Goal: Task Accomplishment & Management: Manage account settings

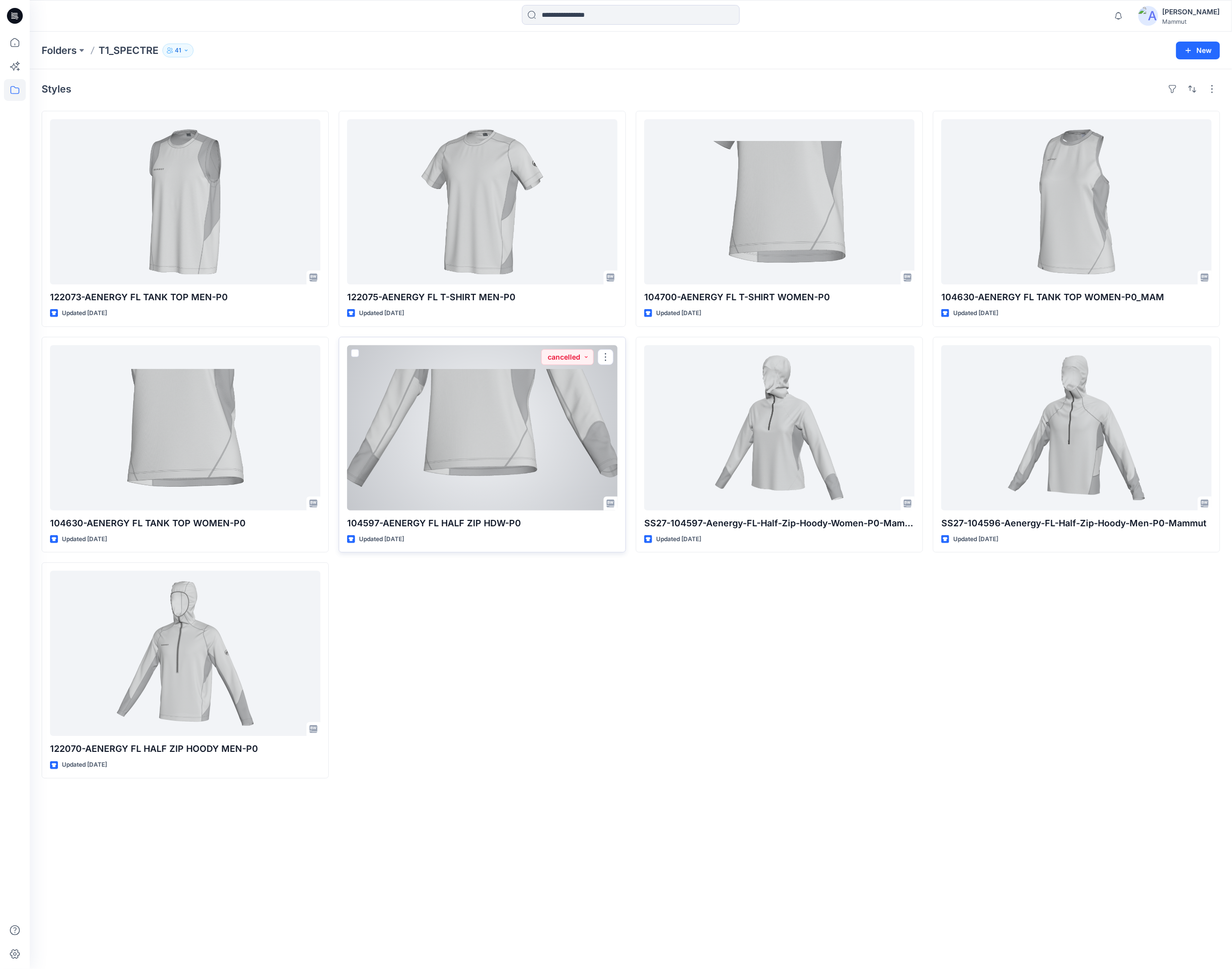
click at [436, 459] on div at bounding box center [482, 427] width 270 height 165
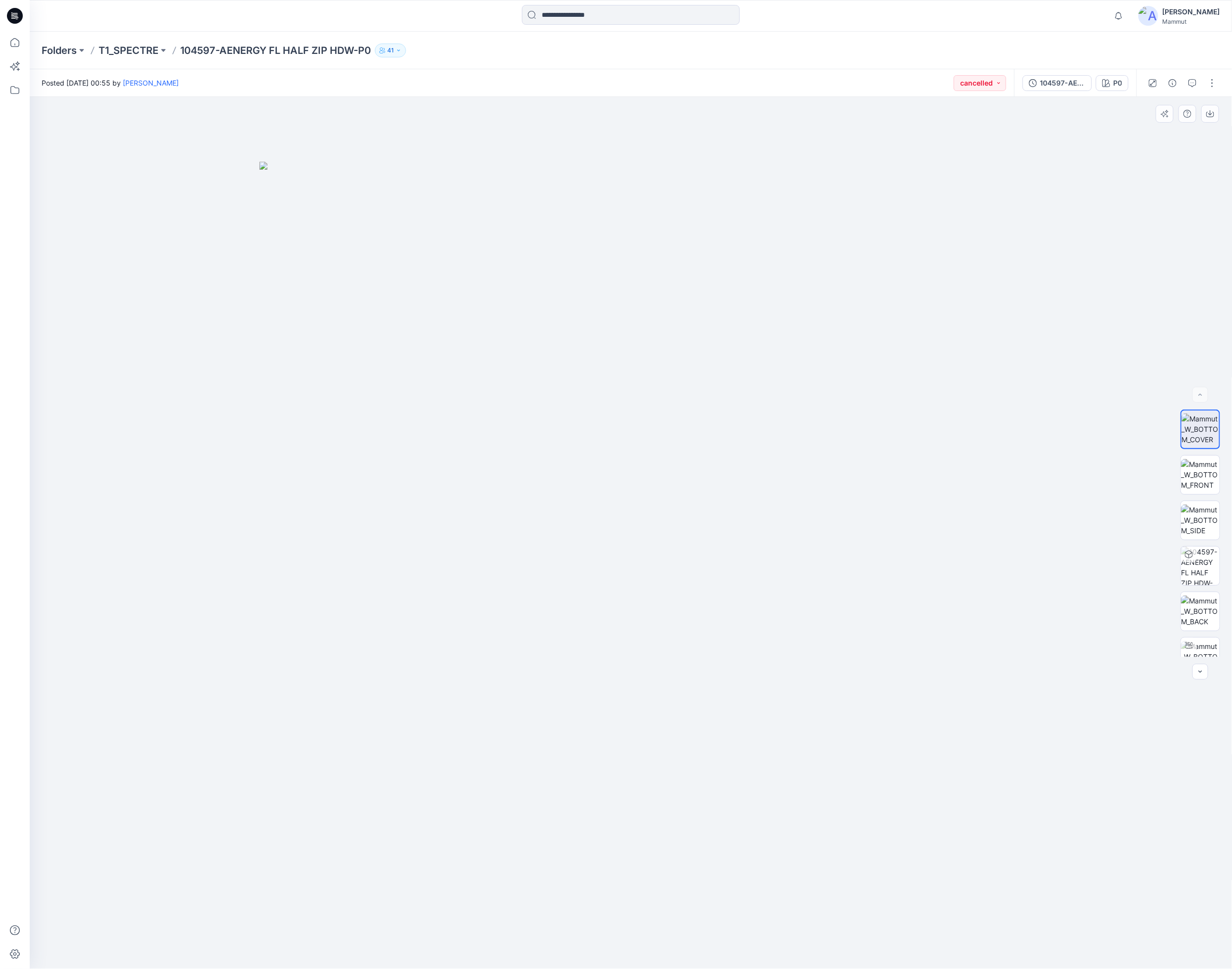
drag, startPoint x: 627, startPoint y: 448, endPoint x: 573, endPoint y: 682, distance: 240.1
drag, startPoint x: 657, startPoint y: 356, endPoint x: 631, endPoint y: 503, distance: 149.3
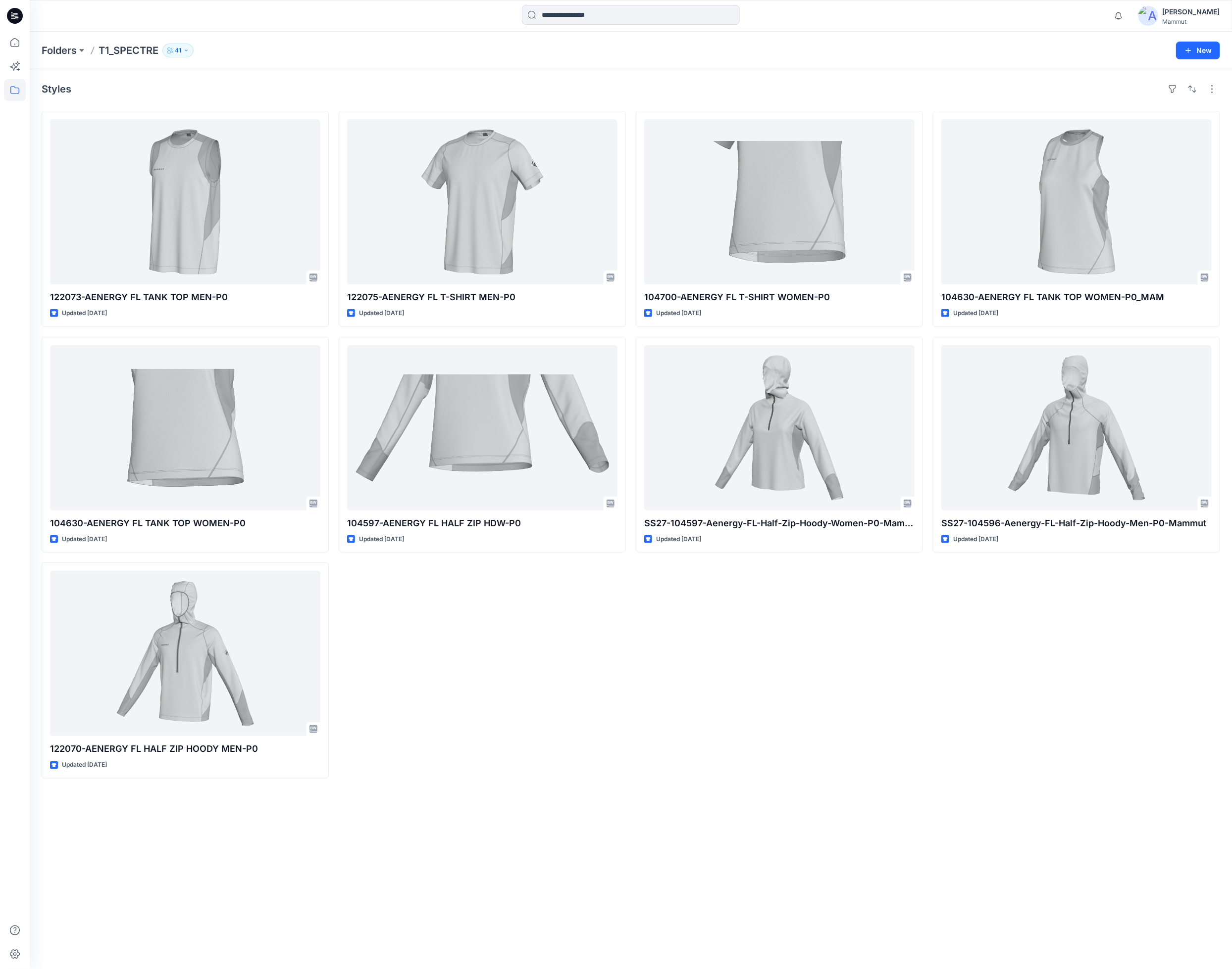
click at [130, 46] on p "T1_SPECTRE" at bounding box center [128, 51] width 60 height 14
click at [129, 48] on p "T1_SPECTRE" at bounding box center [128, 51] width 60 height 14
click at [179, 52] on p "41" at bounding box center [178, 50] width 6 height 11
click at [258, 101] on button "External 4" at bounding box center [260, 109] width 61 height 25
click at [446, 45] on div "Folders T1_SPECTRE 41 Folder Access Members and Externals Internal 37 External …" at bounding box center [592, 51] width 1101 height 14
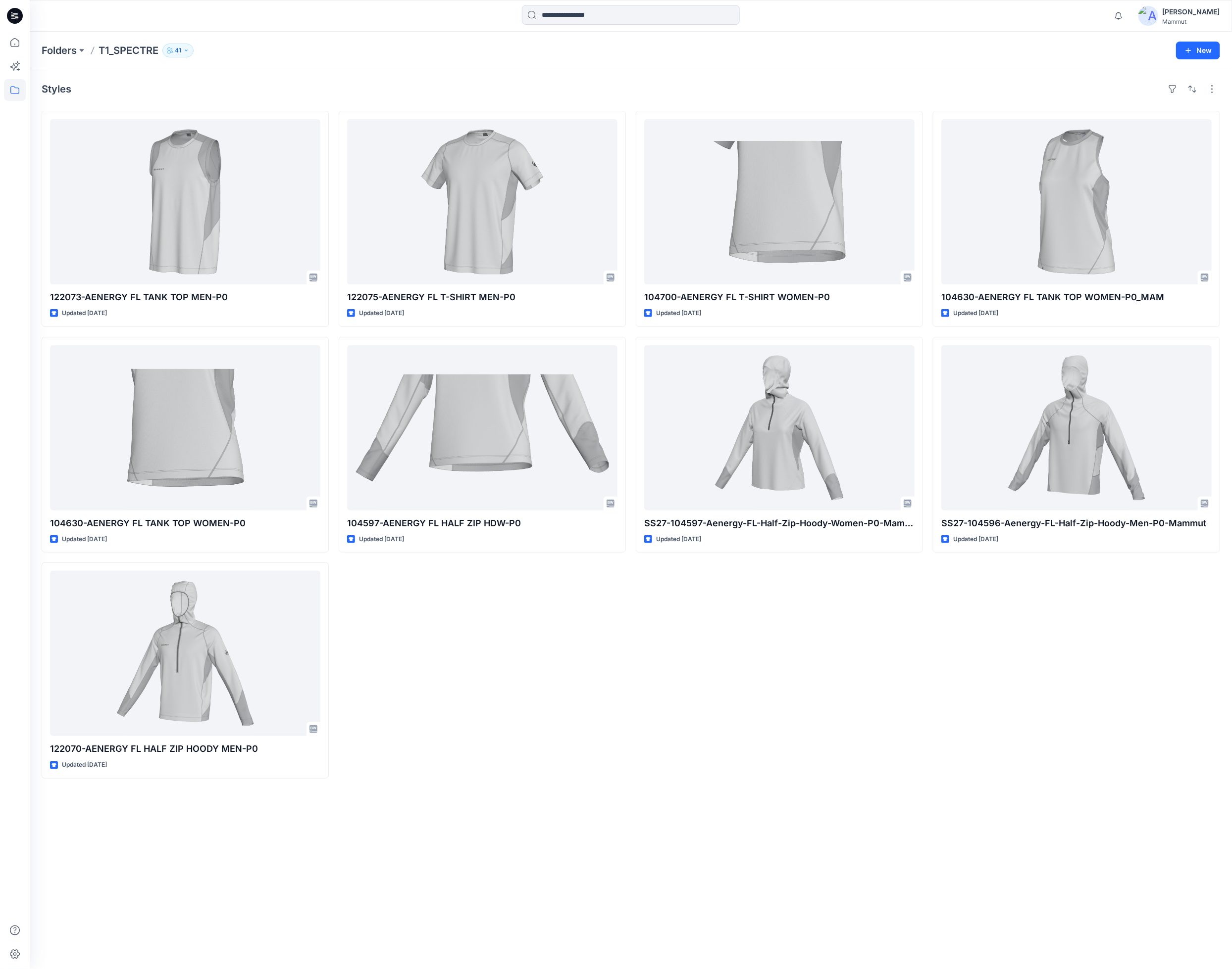
click at [1177, 14] on div "[PERSON_NAME]" at bounding box center [1190, 12] width 58 height 12
click at [1128, 132] on p "Organization Settings" at bounding box center [1124, 133] width 71 height 19
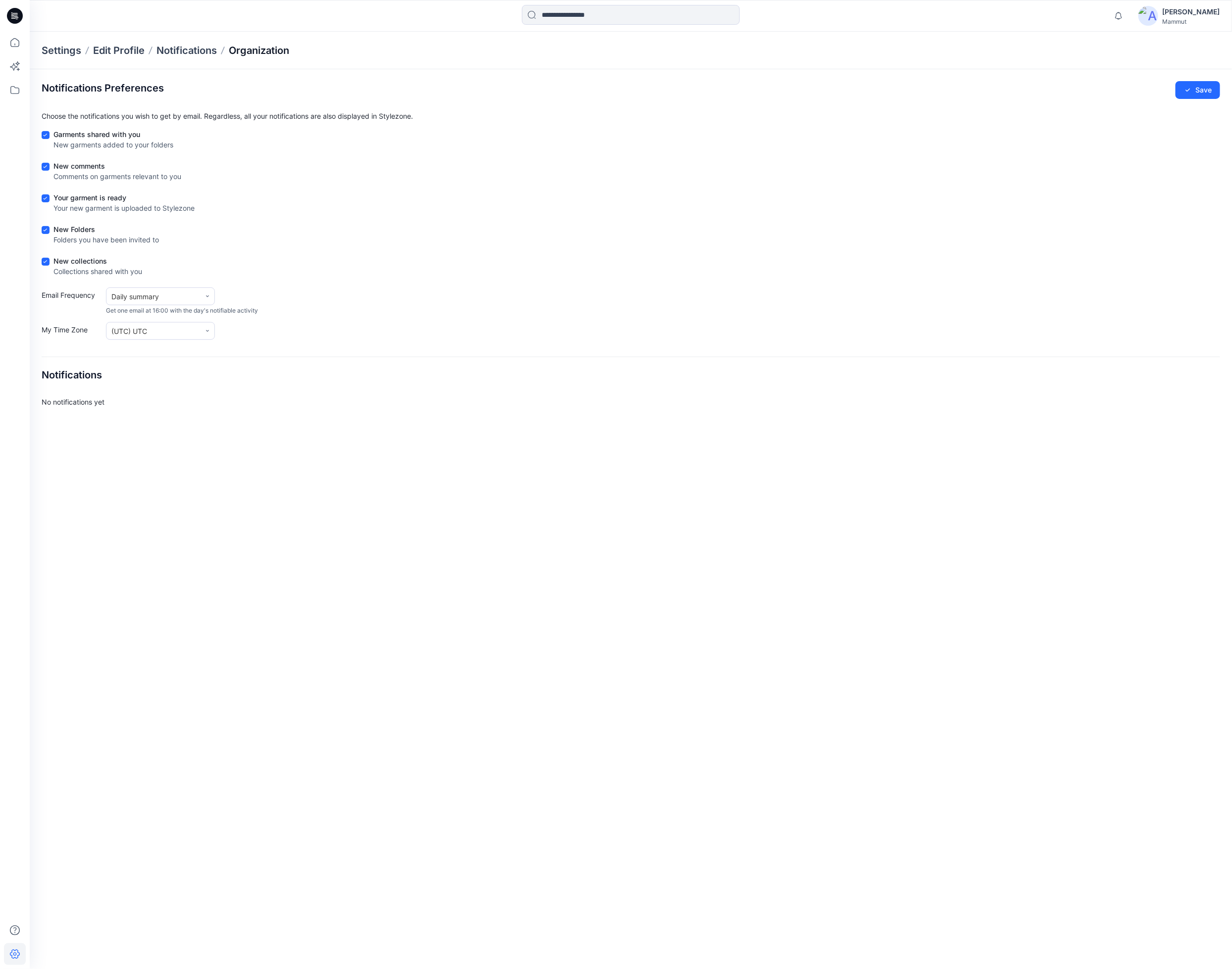
click at [252, 49] on p "Organization" at bounding box center [259, 51] width 61 height 14
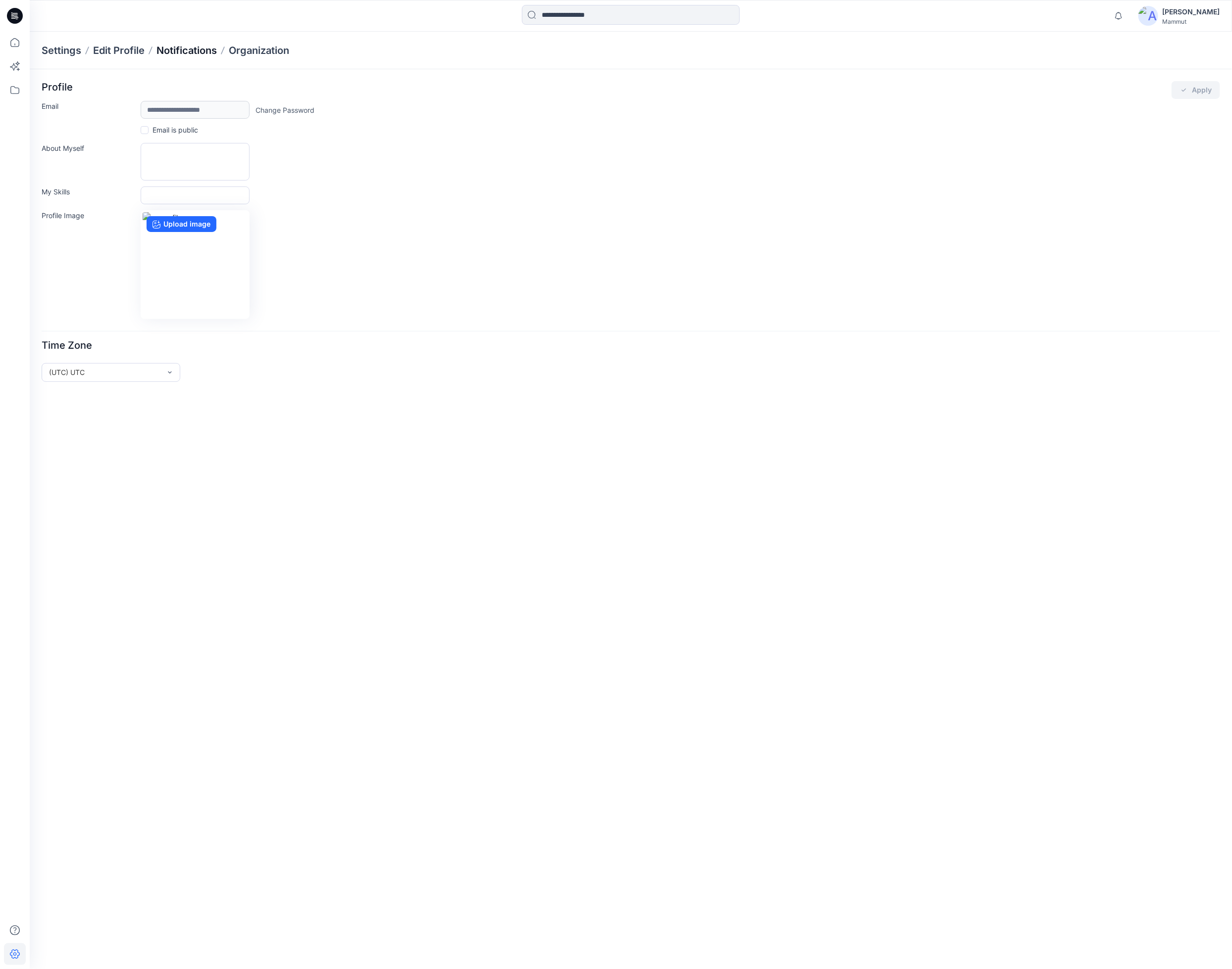
click at [195, 50] on p "Notifications" at bounding box center [186, 51] width 61 height 14
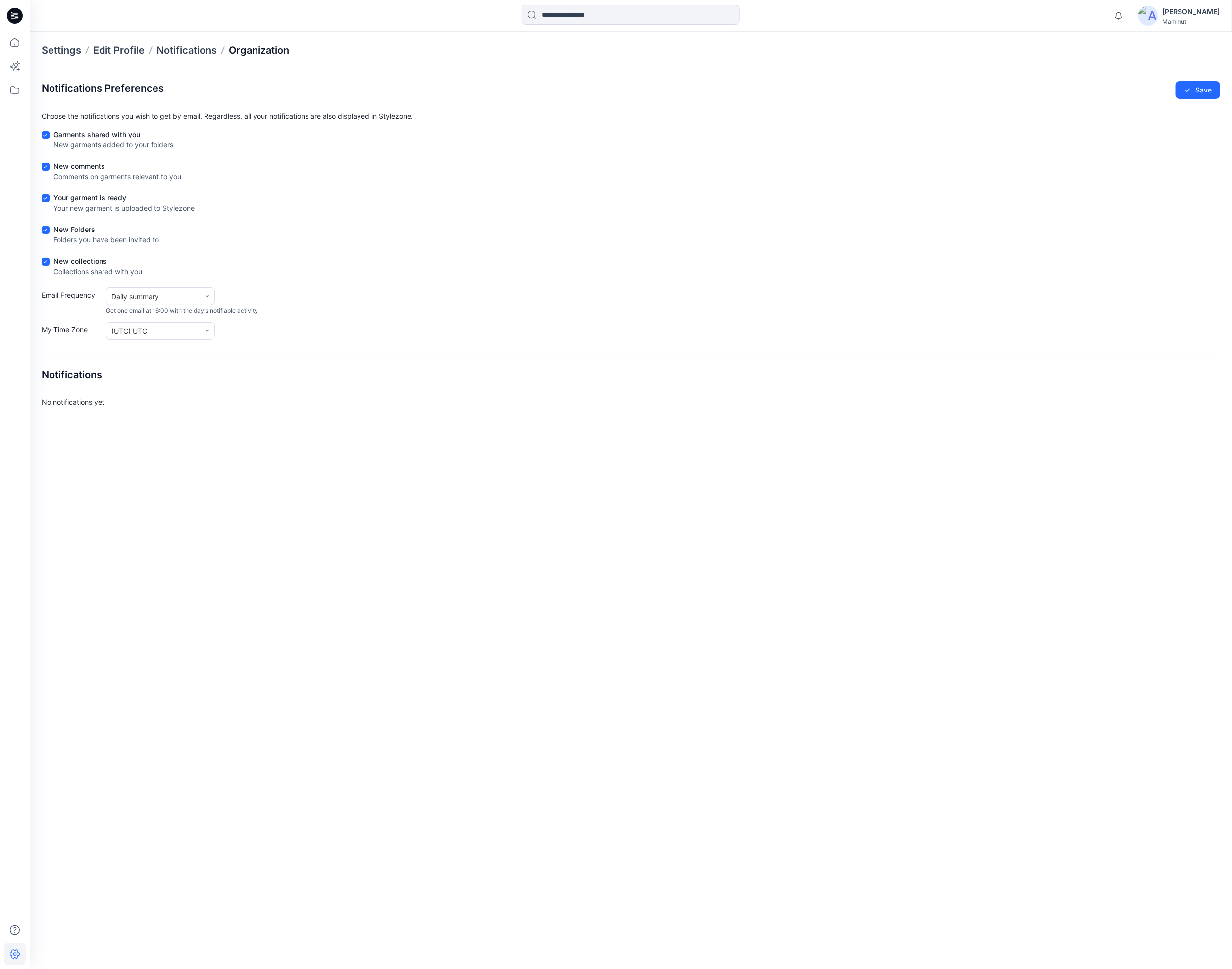
click at [262, 50] on p "Organization" at bounding box center [259, 51] width 61 height 14
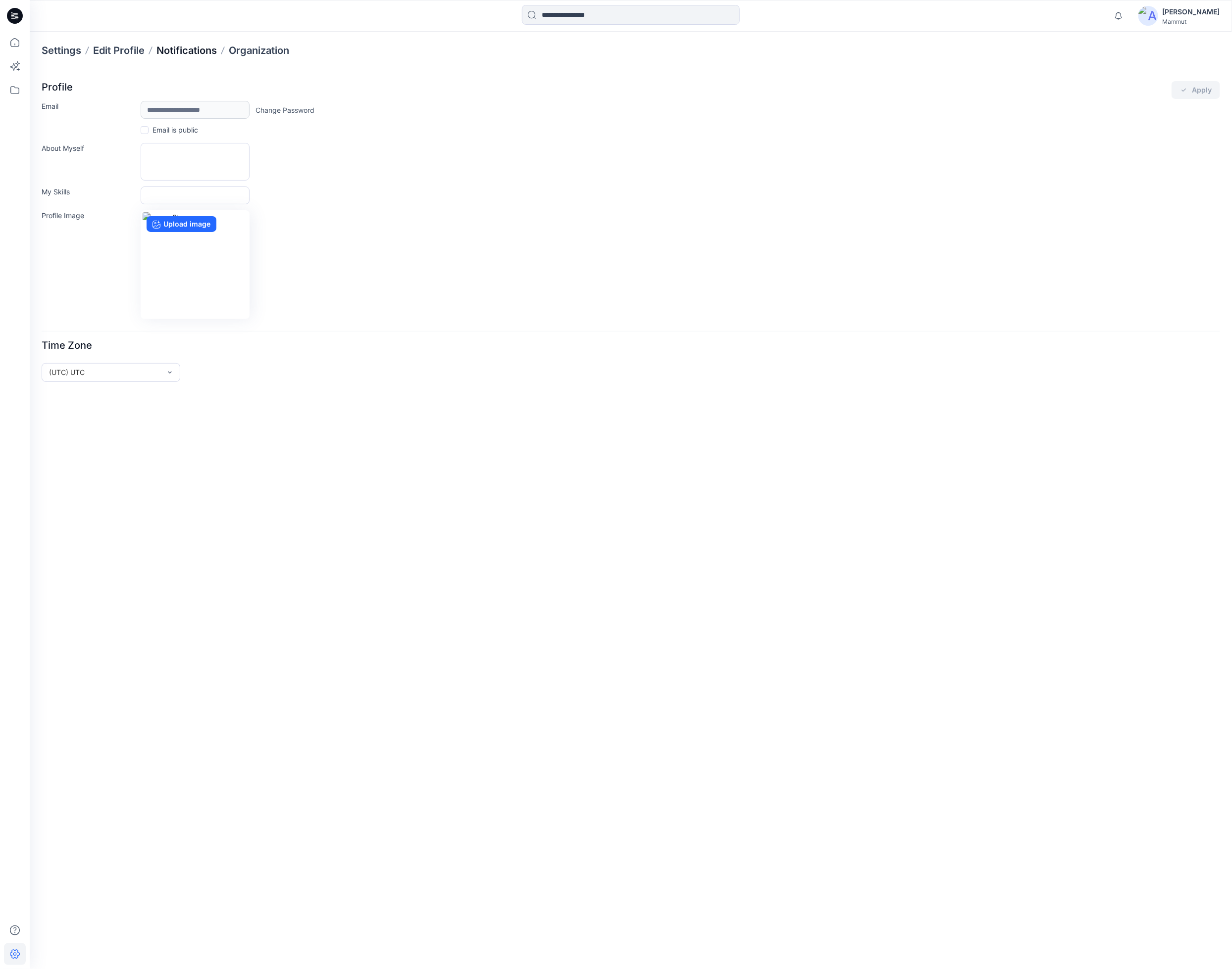
click at [189, 48] on p "Notifications" at bounding box center [186, 51] width 61 height 14
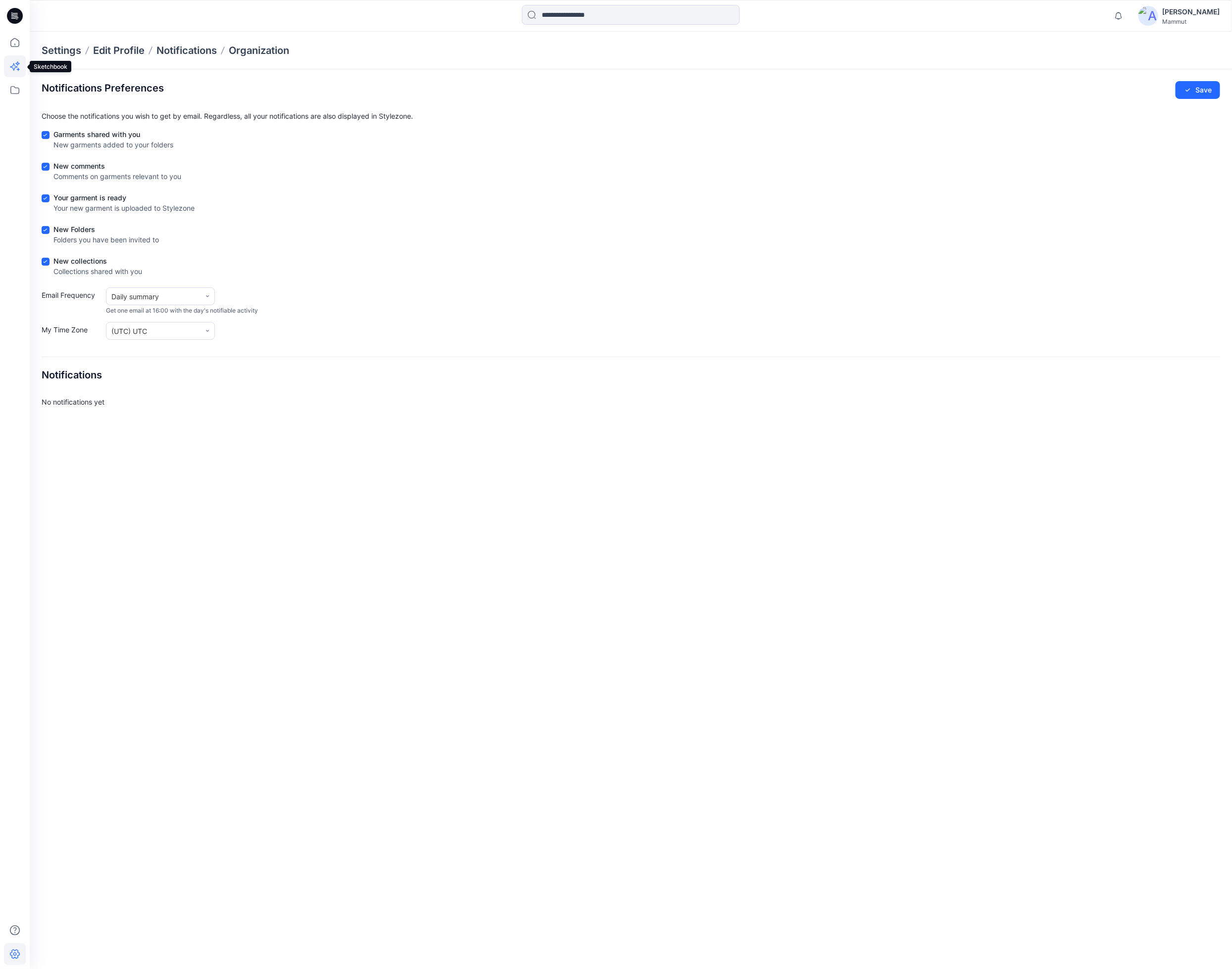
click at [17, 67] on icon at bounding box center [13, 67] width 7 height 7
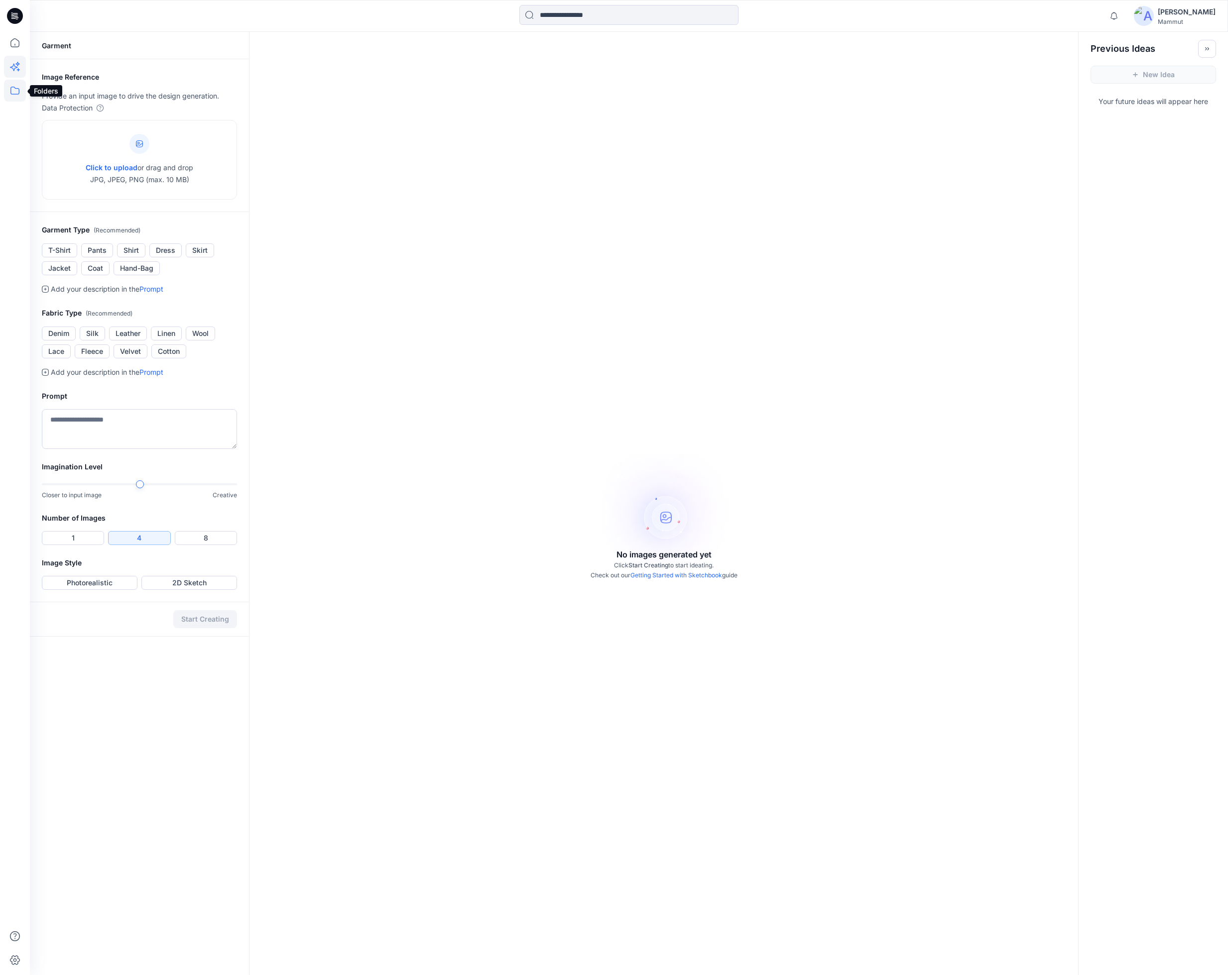
click at [16, 88] on icon at bounding box center [14, 91] width 9 height 8
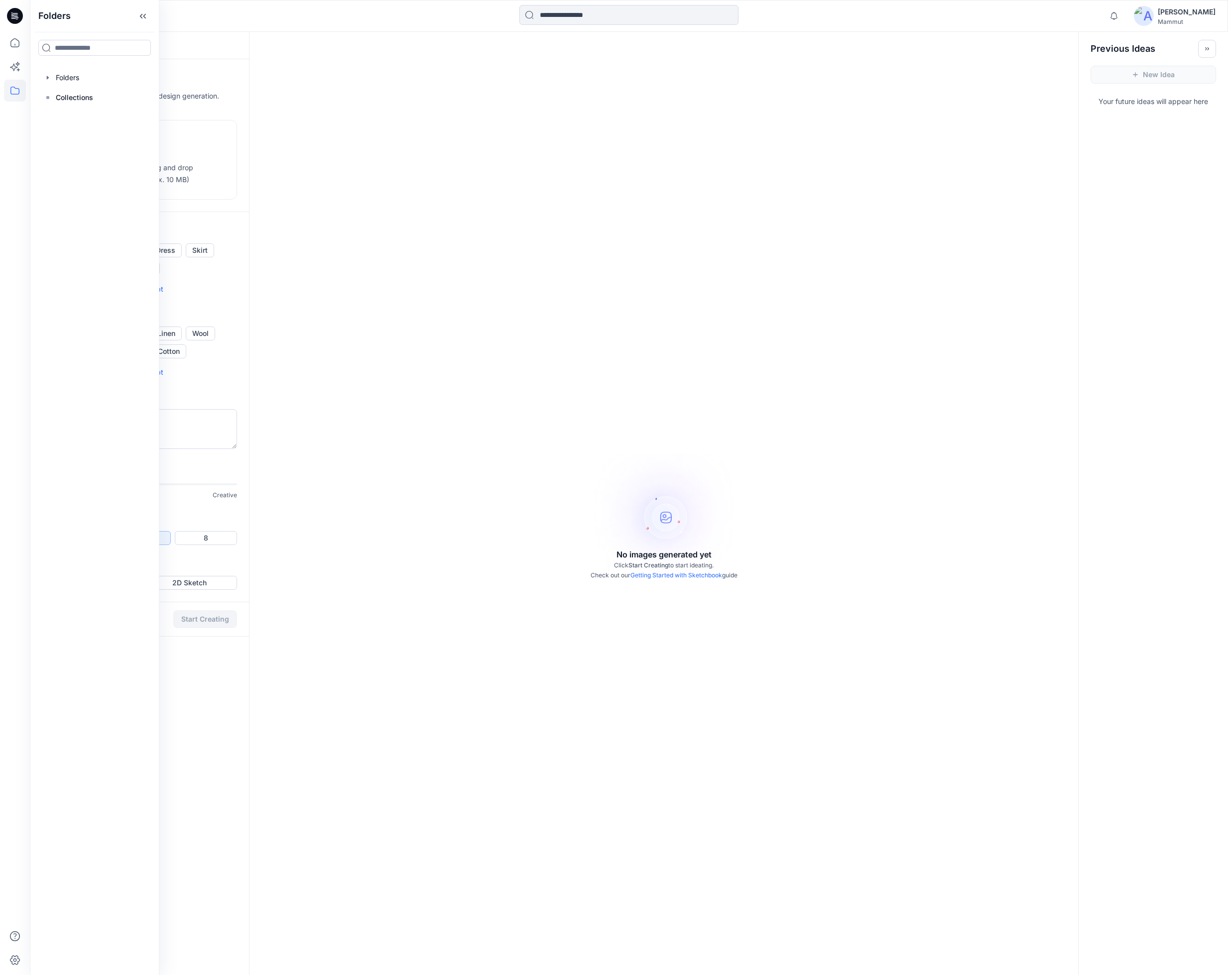
click at [393, 151] on div "No images generated yet Click Start Creating to start ideating. Check out our G…" at bounding box center [663, 519] width 828 height 975
